Goal: Find specific page/section: Find specific page/section

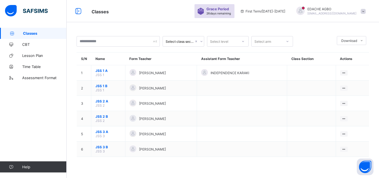
click at [110, 11] on span "Classes" at bounding box center [140, 10] width 97 height 7
click at [106, 12] on span "Classes" at bounding box center [100, 12] width 17 height 6
click at [54, 31] on link "Classes" at bounding box center [33, 33] width 67 height 11
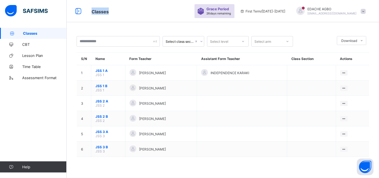
click at [54, 31] on link "Classes" at bounding box center [33, 33] width 67 height 11
click at [54, 32] on span "Classes" at bounding box center [45, 33] width 44 height 4
click at [119, 14] on span "Classes" at bounding box center [140, 10] width 97 height 7
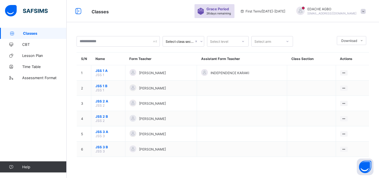
click at [38, 33] on span "Classes" at bounding box center [45, 33] width 44 height 4
click at [11, 35] on link "Classes" at bounding box center [33, 33] width 67 height 11
click at [34, 34] on span "Classes" at bounding box center [45, 33] width 44 height 4
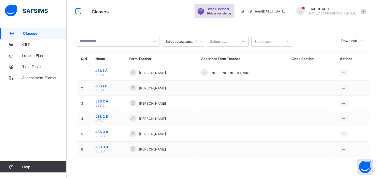
click at [34, 34] on span "Classes" at bounding box center [45, 33] width 44 height 4
click at [195, 44] on div at bounding box center [198, 41] width 9 height 9
click at [192, 39] on div "Select class section" at bounding box center [179, 41] width 27 height 11
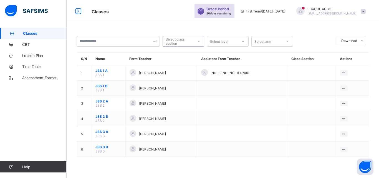
click at [199, 41] on icon at bounding box center [198, 42] width 3 height 6
click at [179, 24] on div "Select class section Select level Select arm Download Pdf Report Excel Report S…" at bounding box center [223, 89] width 312 height 178
click at [227, 43] on div "Select level" at bounding box center [219, 41] width 18 height 11
click at [224, 54] on div "JSS 1" at bounding box center [227, 53] width 41 height 9
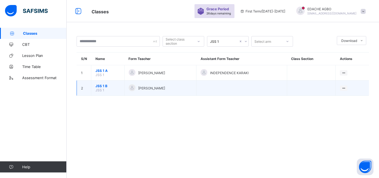
click at [231, 85] on td at bounding box center [241, 87] width 90 height 15
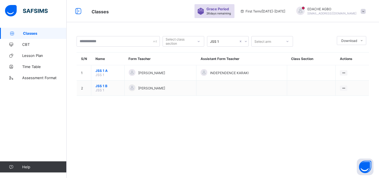
click at [226, 42] on div "JSS 1" at bounding box center [224, 41] width 28 height 4
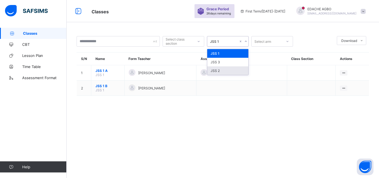
click at [224, 69] on div "JSS 2" at bounding box center [227, 70] width 41 height 9
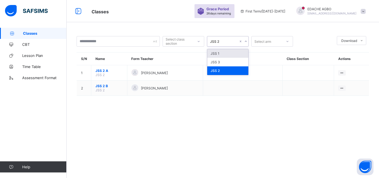
click at [246, 41] on icon at bounding box center [245, 42] width 3 height 6
click at [226, 63] on div "JSS 3" at bounding box center [227, 62] width 41 height 9
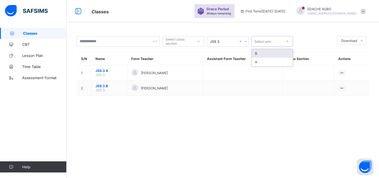
click at [261, 43] on div "Select arm" at bounding box center [262, 41] width 17 height 11
click at [262, 54] on div "B" at bounding box center [272, 53] width 41 height 9
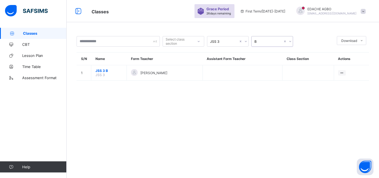
click at [103, 12] on span "Classes" at bounding box center [100, 12] width 17 height 6
click at [46, 31] on span "Classes" at bounding box center [45, 33] width 44 height 4
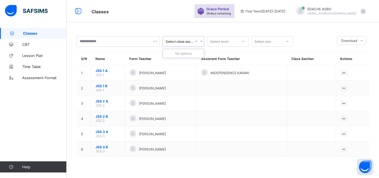
click at [189, 43] on div "Select class section" at bounding box center [180, 41] width 28 height 4
click at [202, 41] on icon at bounding box center [201, 42] width 3 height 6
click at [243, 42] on icon at bounding box center [243, 41] width 2 height 1
click at [348, 22] on div "Grace Period 26 days remaining First Term / [DATE]-[DATE] EDACHE AGBO [EMAIL_AD…" at bounding box center [286, 11] width 184 height 22
click at [355, 41] on span "Download" at bounding box center [349, 41] width 16 height 4
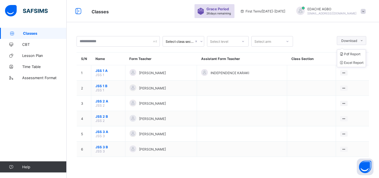
click at [355, 41] on span "Download" at bounding box center [349, 41] width 16 height 4
click at [362, 41] on icon at bounding box center [361, 41] width 4 height 4
click at [44, 55] on span "Lesson Plan" at bounding box center [44, 55] width 44 height 4
